Goal: Task Accomplishment & Management: Manage account settings

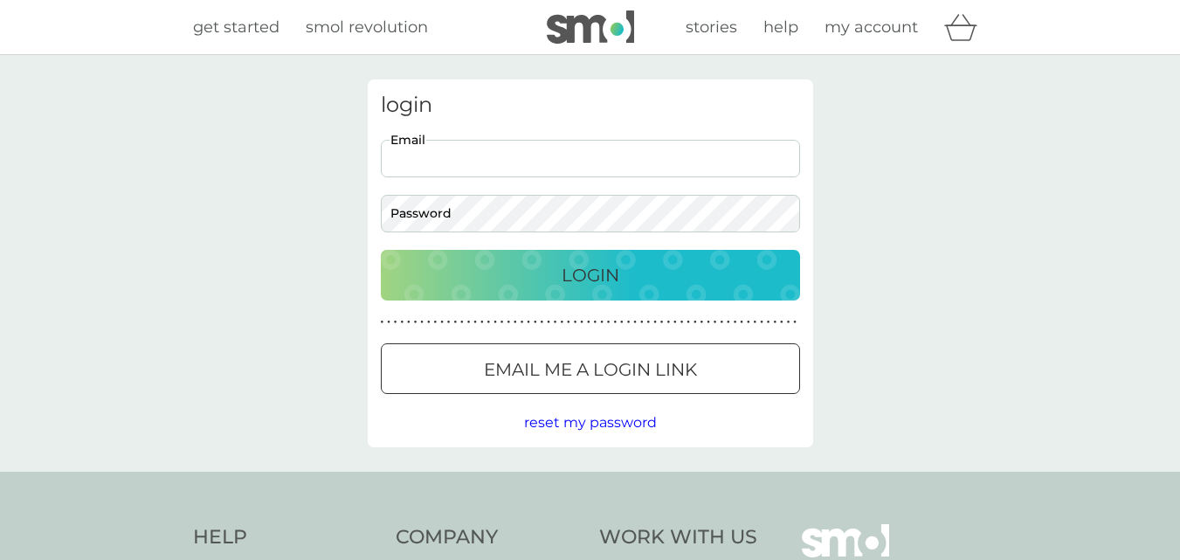
click at [521, 149] on input "Email" at bounding box center [590, 159] width 419 height 38
type input "[EMAIL_ADDRESS][DOMAIN_NAME]"
click at [600, 281] on p "Login" at bounding box center [591, 275] width 58 height 28
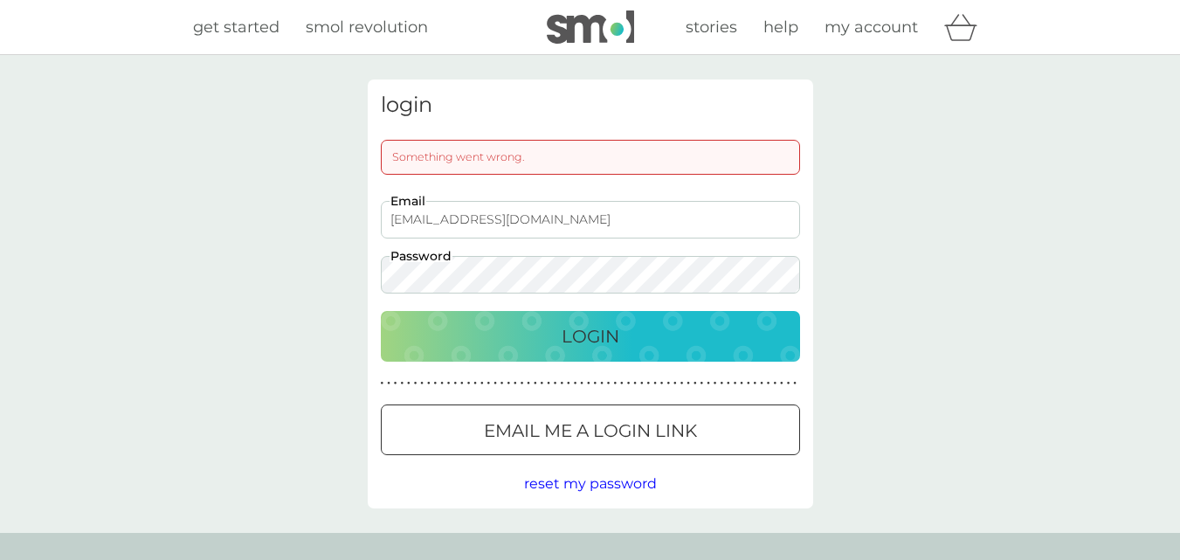
click at [580, 337] on p "Login" at bounding box center [591, 336] width 58 height 28
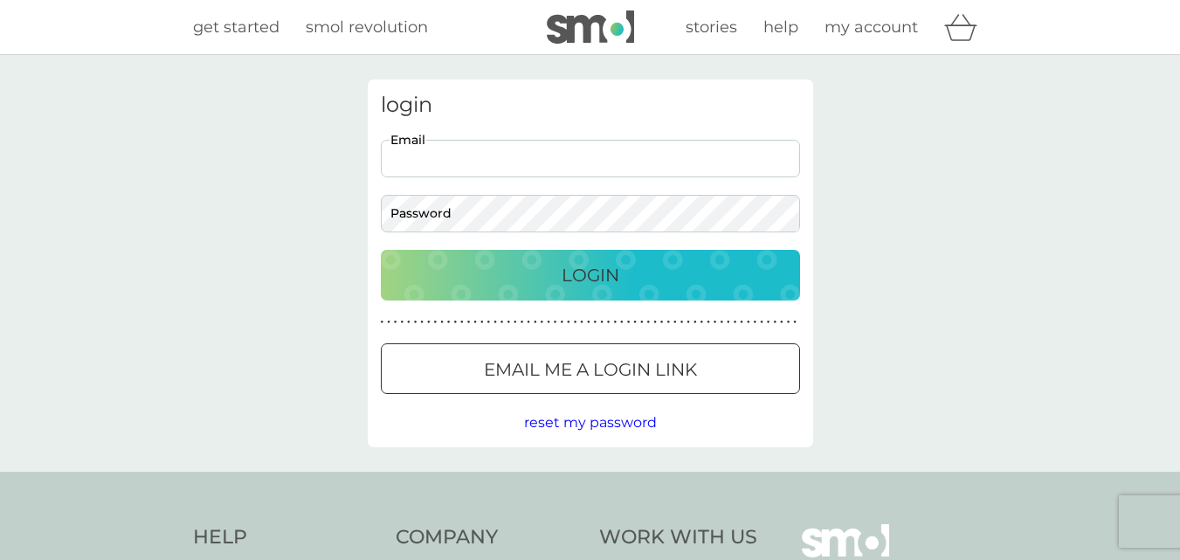
click at [432, 158] on input "Email" at bounding box center [590, 159] width 419 height 38
type input "[EMAIL_ADDRESS][DOMAIN_NAME]"
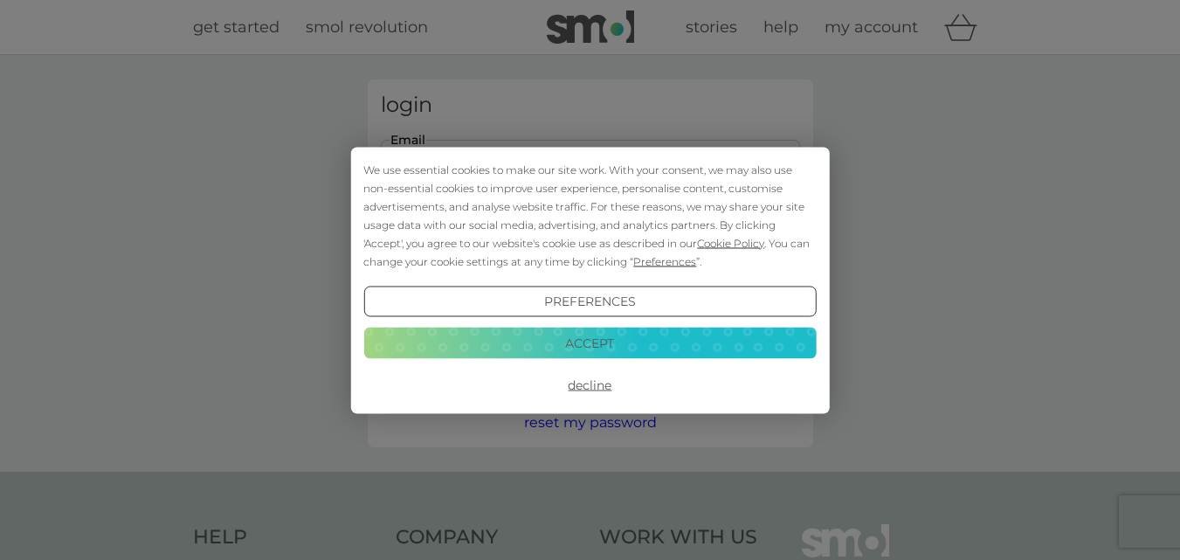
click at [594, 276] on div "We use essential cookies to make our site work. With your consent, we may also …" at bounding box center [589, 280] width 453 height 240
click at [586, 350] on button "Accept" at bounding box center [589, 343] width 453 height 31
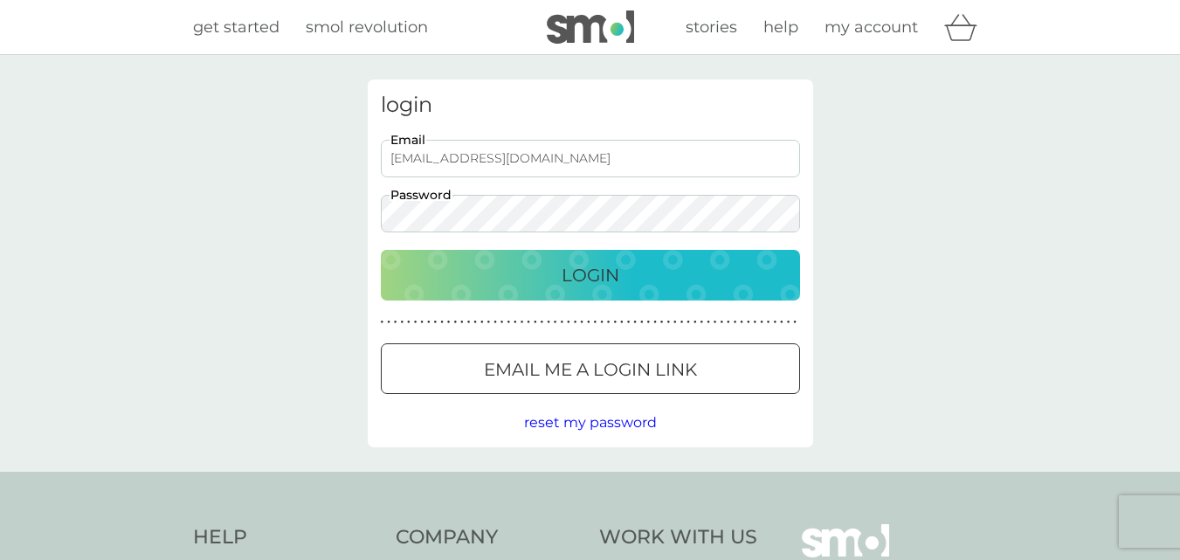
click at [606, 275] on p "Login" at bounding box center [591, 275] width 58 height 28
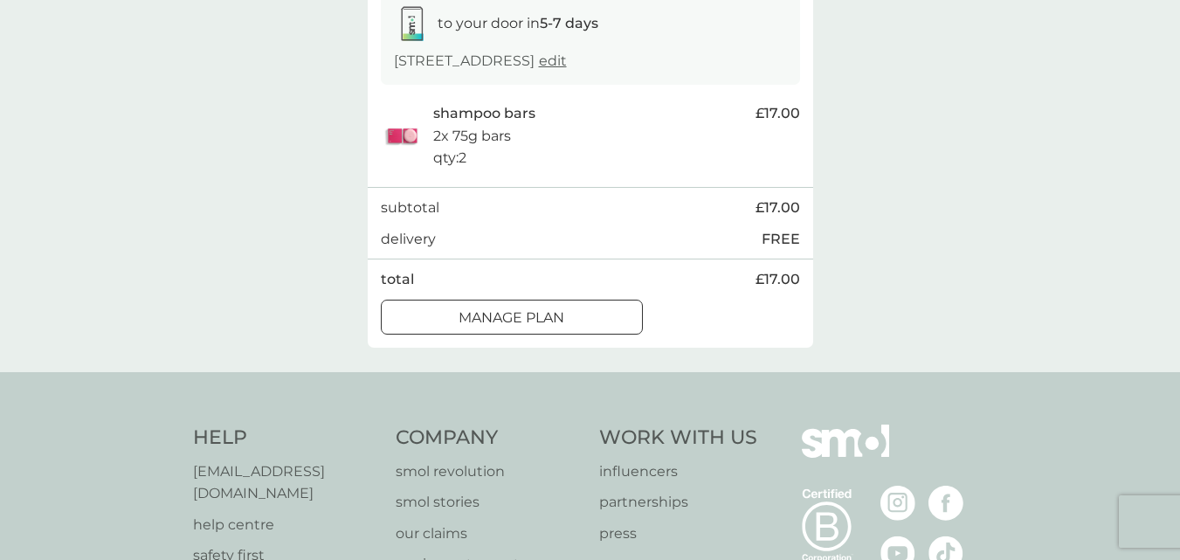
scroll to position [349, 0]
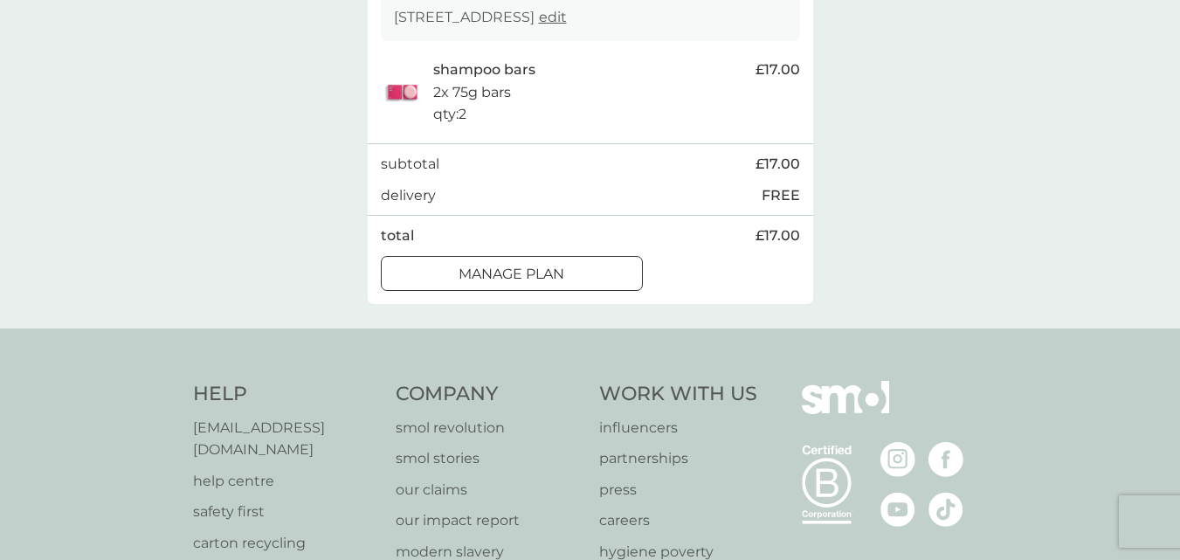
click at [521, 272] on div at bounding box center [511, 274] width 63 height 18
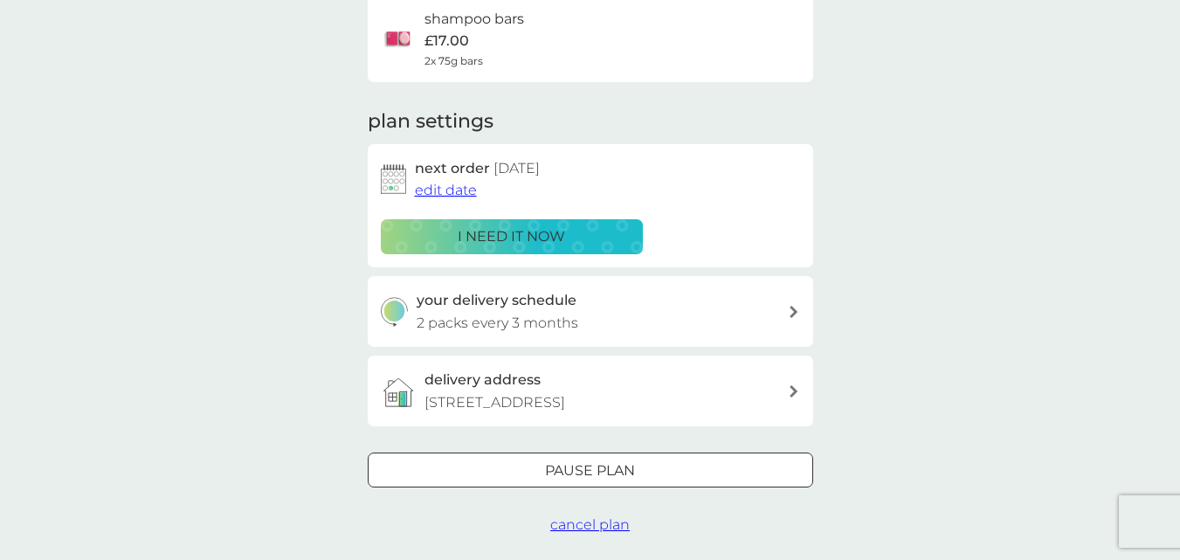
scroll to position [175, 0]
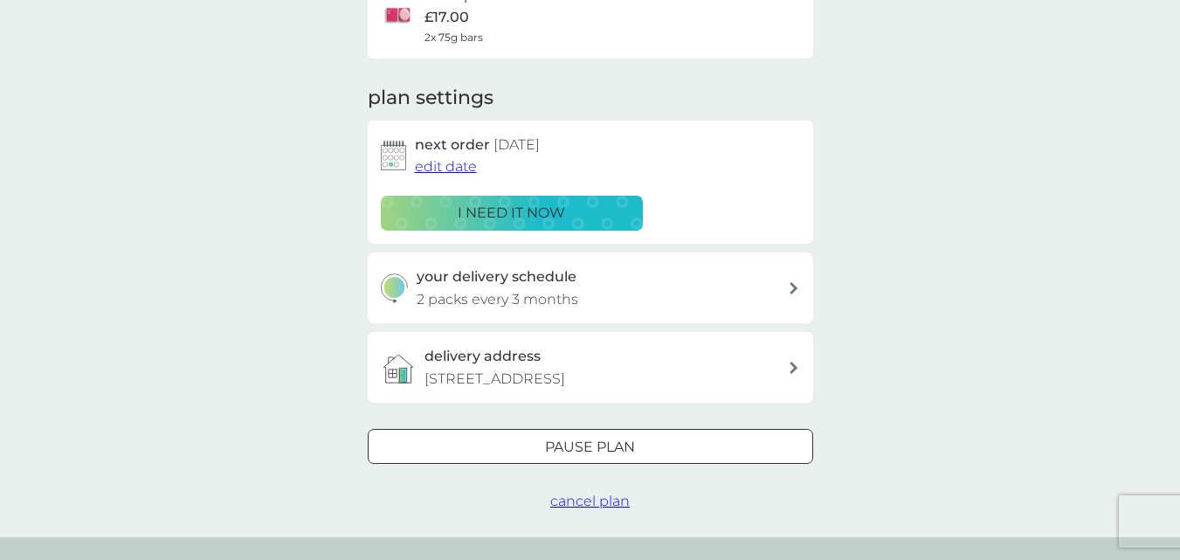
click at [623, 448] on p "Pause plan" at bounding box center [590, 447] width 90 height 23
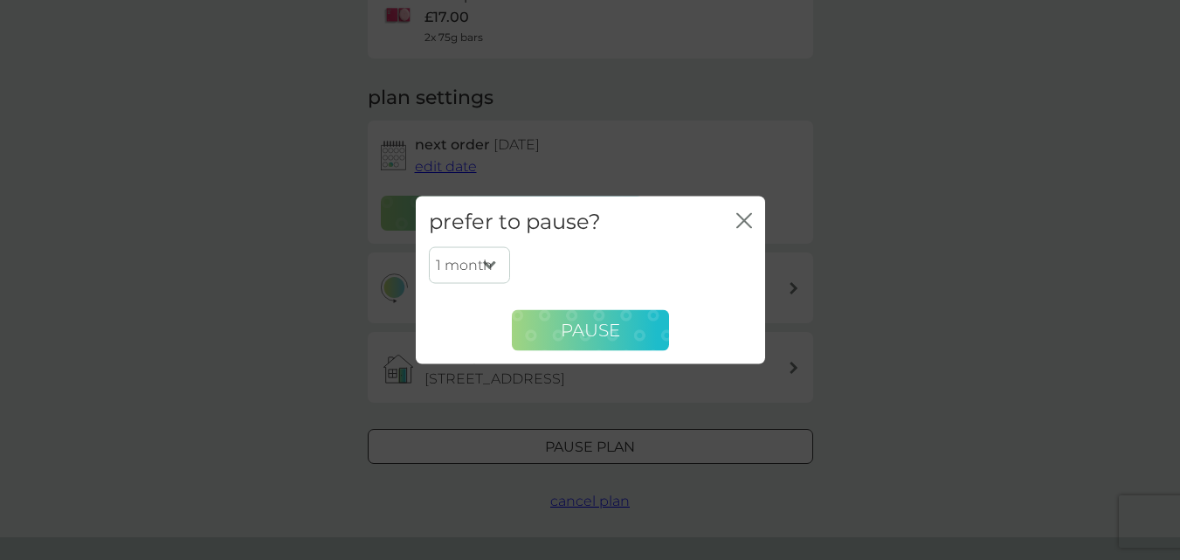
click at [582, 330] on span "Pause" at bounding box center [590, 330] width 59 height 21
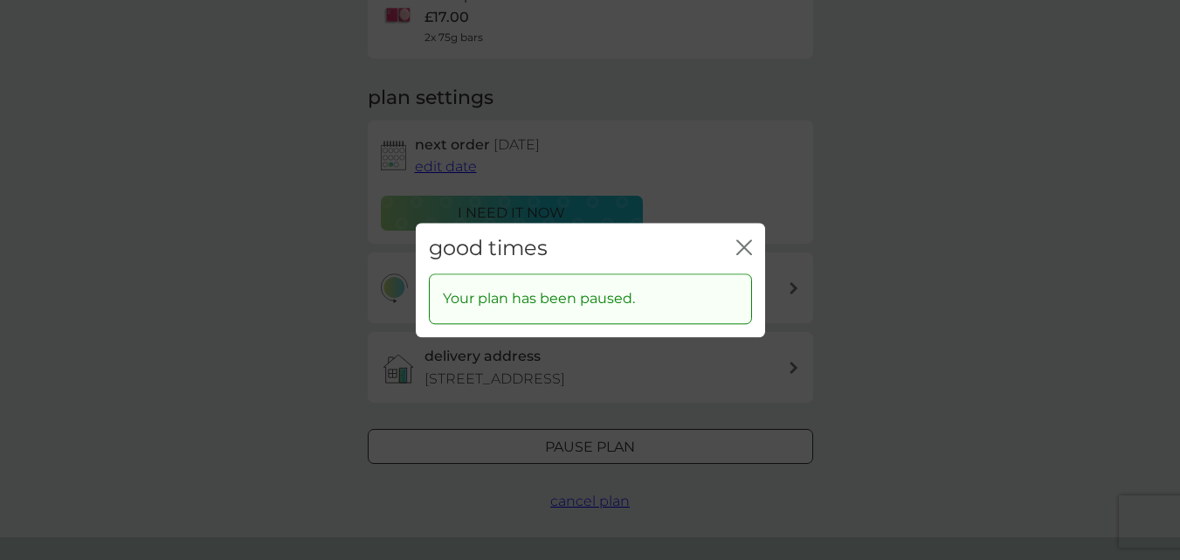
click at [747, 248] on icon "close" at bounding box center [744, 247] width 16 height 16
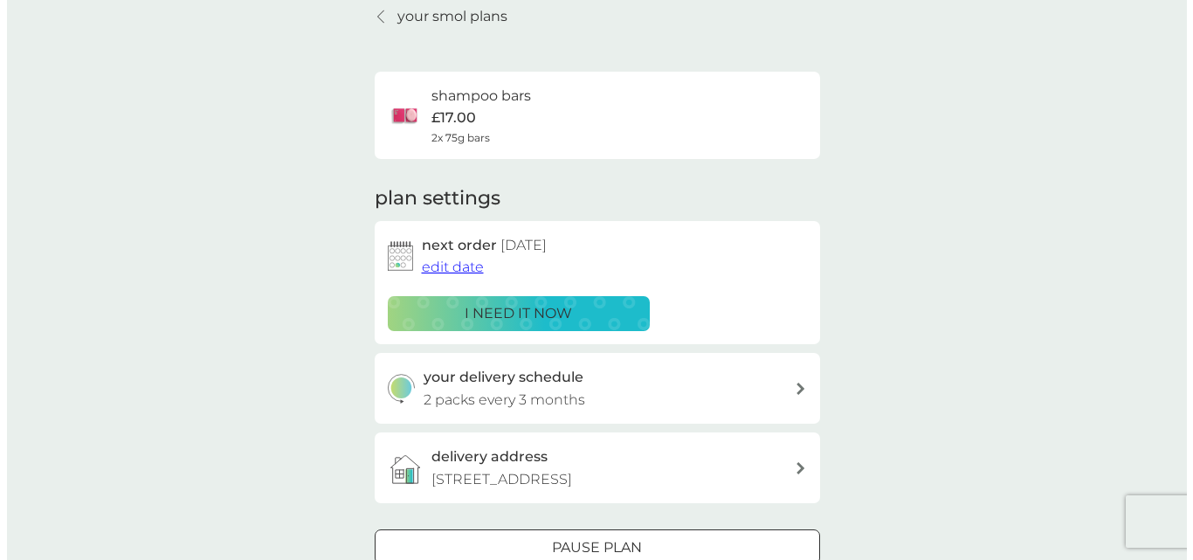
scroll to position [0, 0]
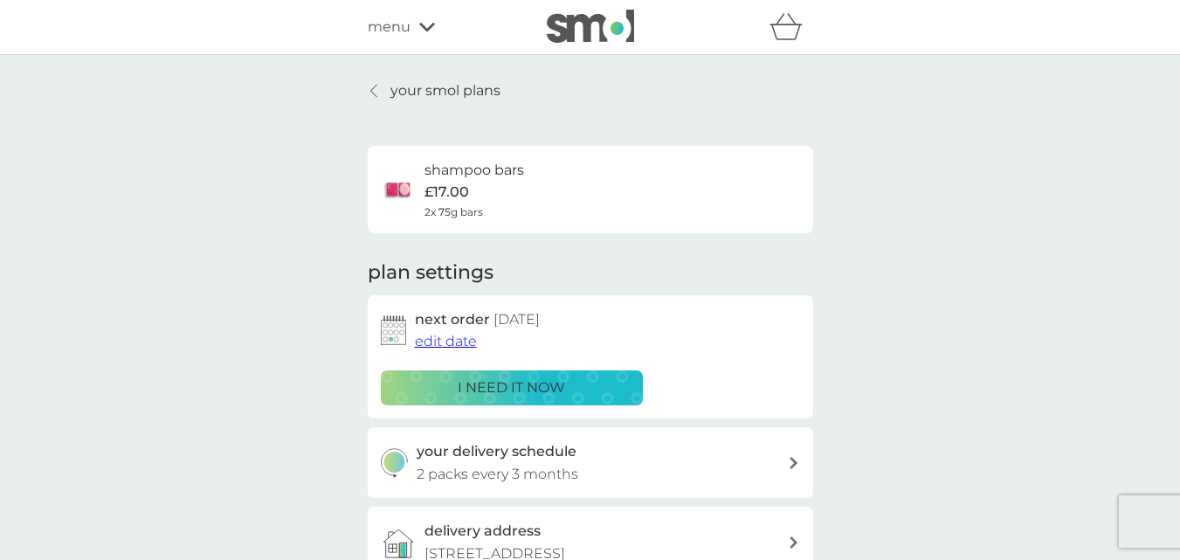
click at [416, 32] on div "menu" at bounding box center [442, 27] width 149 height 23
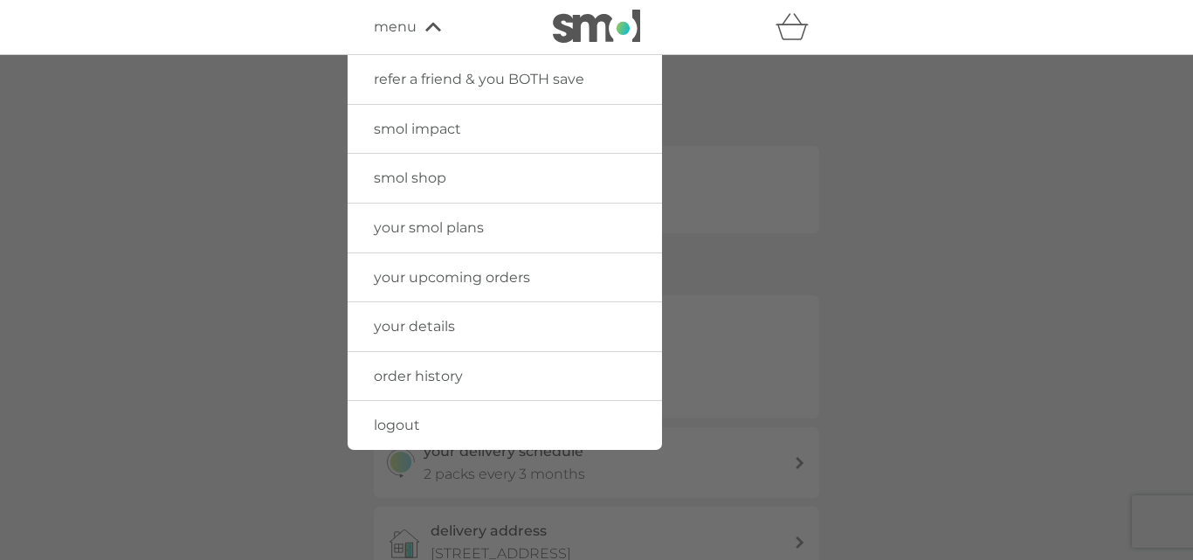
click at [390, 425] on span "logout" at bounding box center [397, 425] width 46 height 17
